Goal: Navigation & Orientation: Find specific page/section

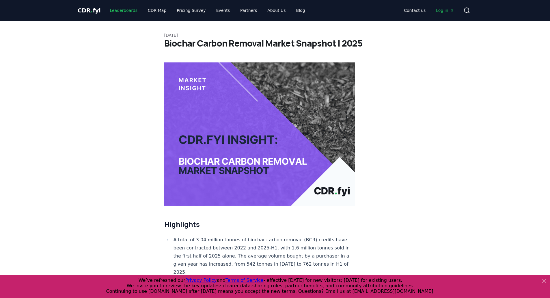
click at [124, 10] on link "Leaderboards" at bounding box center [123, 10] width 37 height 10
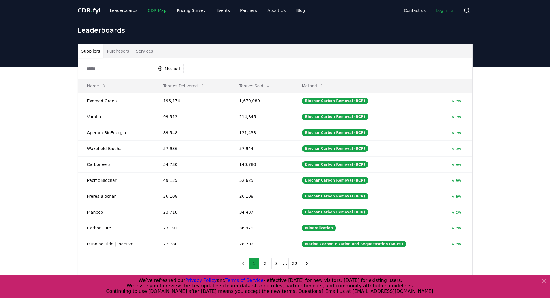
click at [149, 10] on link "CDR Map" at bounding box center [157, 10] width 28 height 10
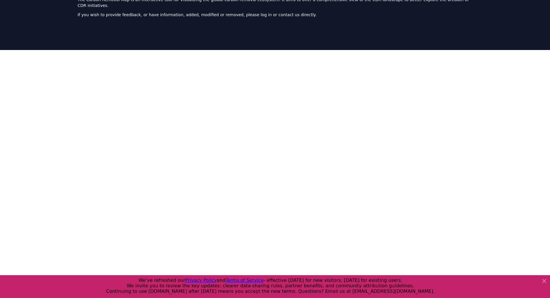
scroll to position [5, 0]
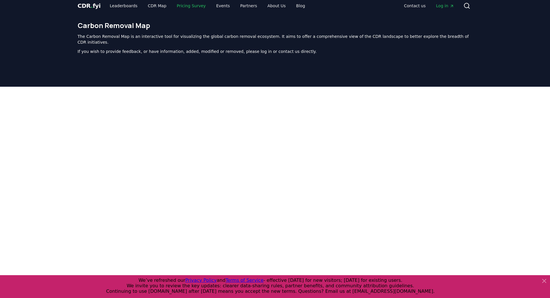
click at [187, 8] on link "Pricing Survey" at bounding box center [191, 6] width 38 height 10
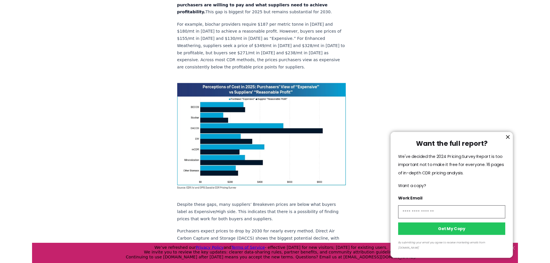
scroll to position [409, 0]
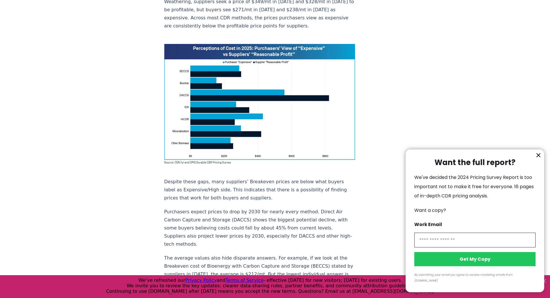
click at [254, 92] on div at bounding box center [275, 149] width 550 height 298
